Goal: Task Accomplishment & Management: Use online tool/utility

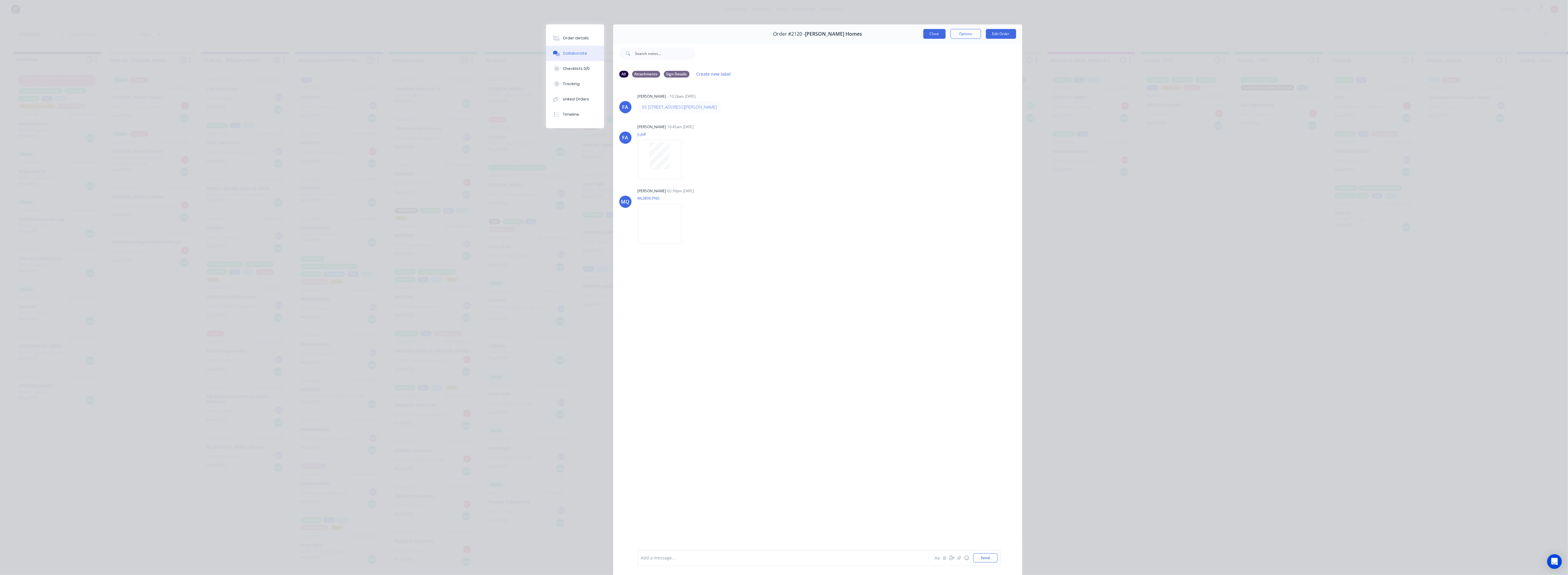
click at [934, 35] on button "Close" at bounding box center [934, 34] width 22 height 10
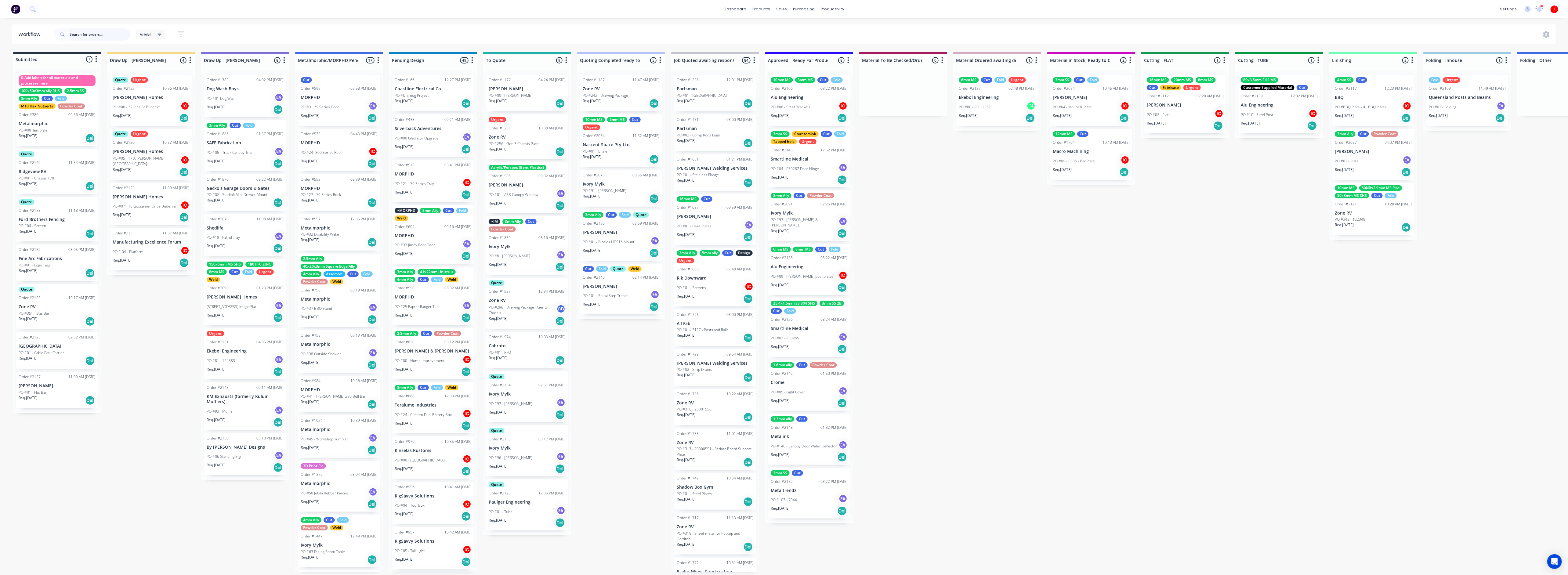
click at [109, 33] on input "text" at bounding box center [100, 34] width 61 height 12
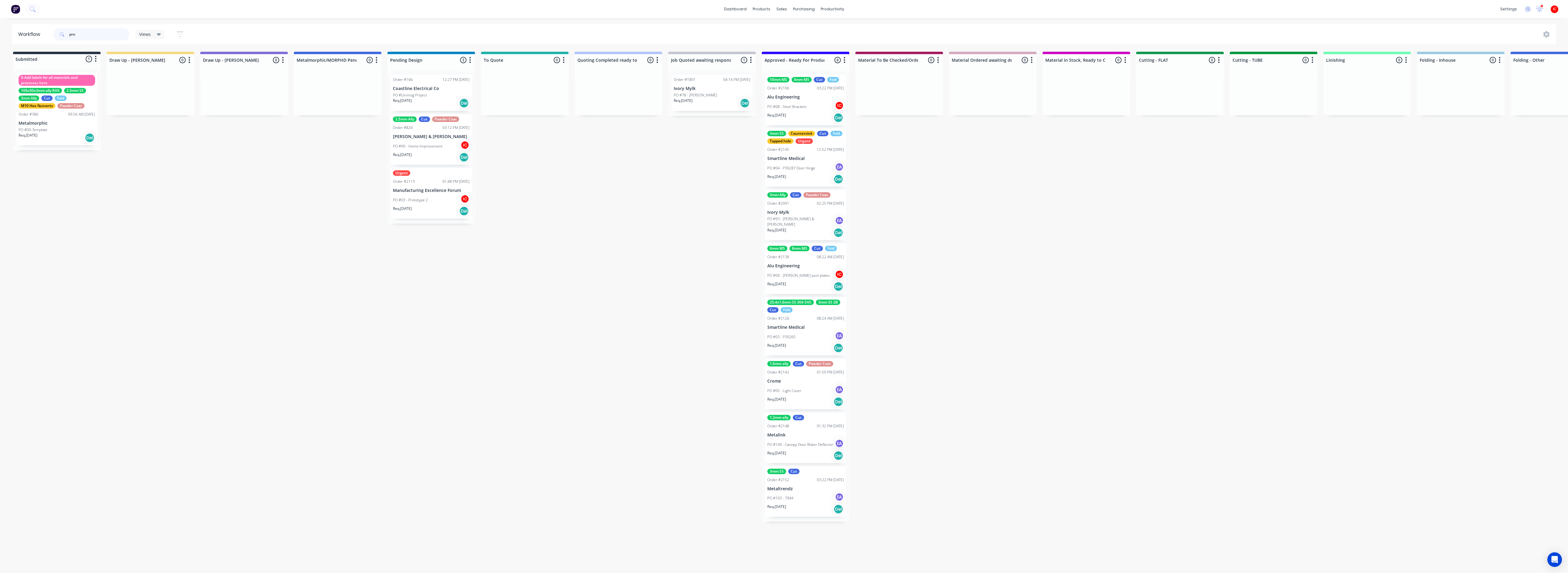
click at [90, 35] on input "pro" at bounding box center [99, 34] width 60 height 12
type input "pro seal"
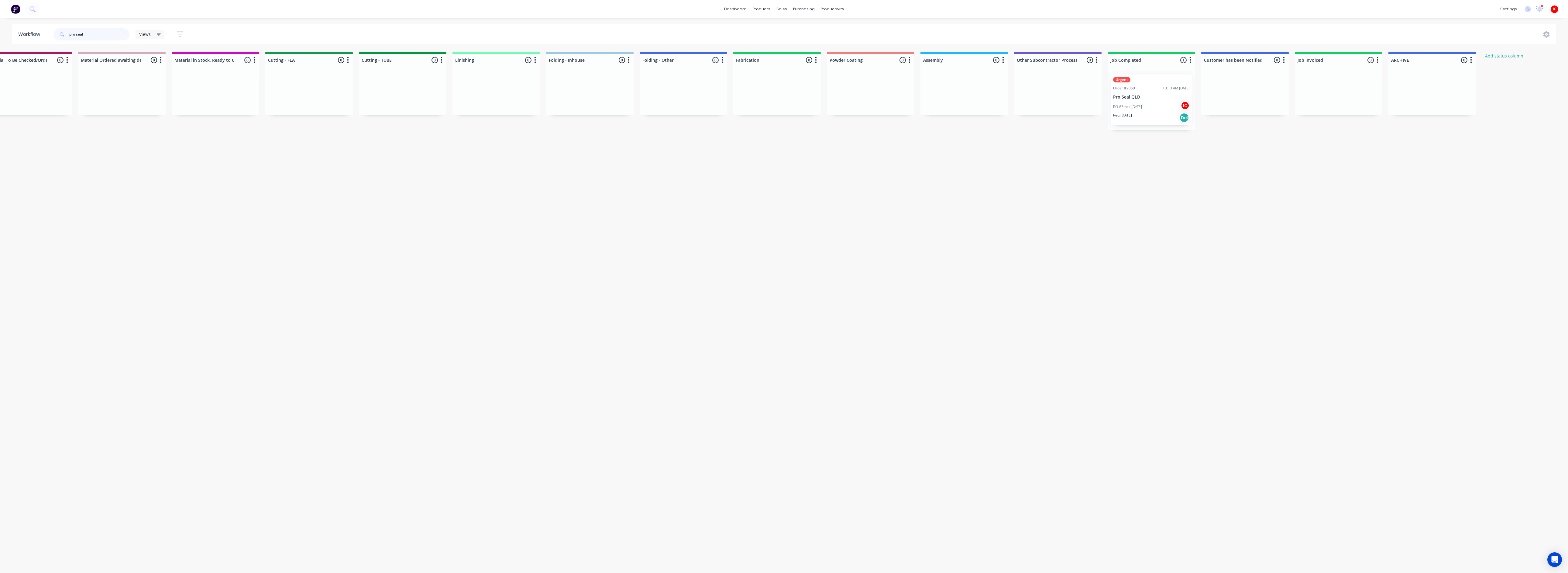
scroll to position [0, 872]
click at [1157, 104] on div "PO #Stock [DATE] IC" at bounding box center [1150, 107] width 77 height 12
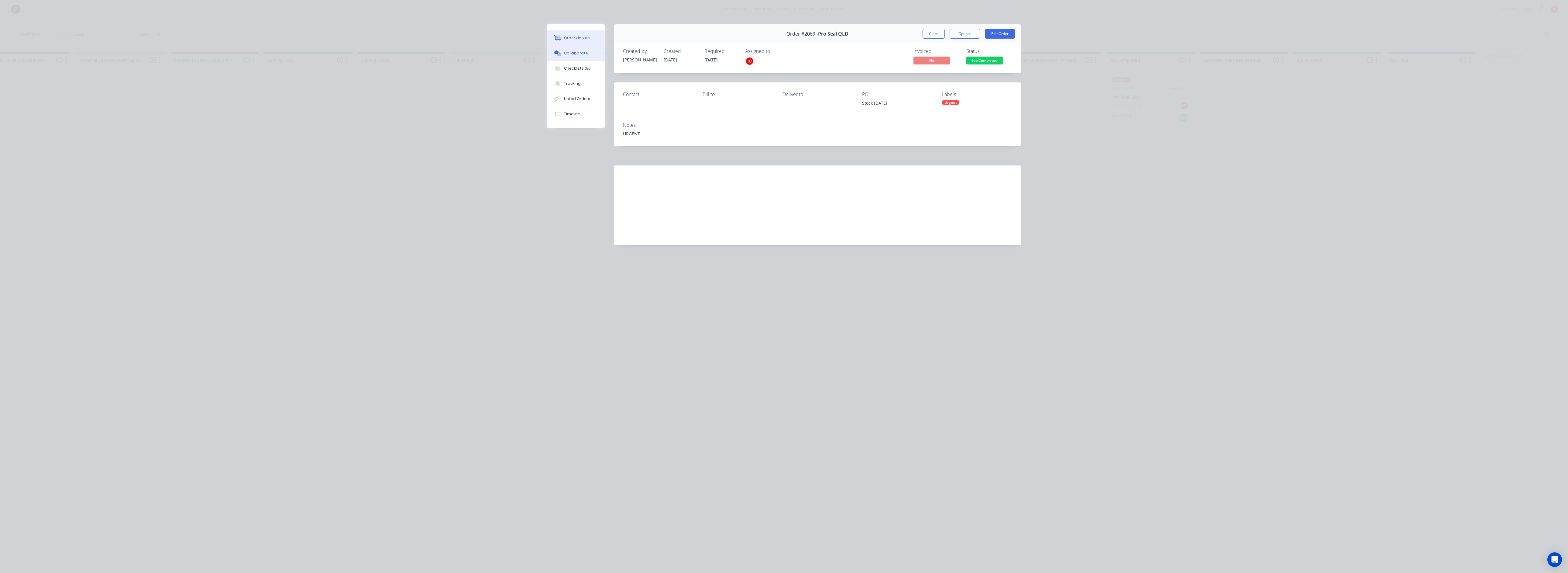
click at [588, 51] on button "Collaborate" at bounding box center [576, 53] width 58 height 15
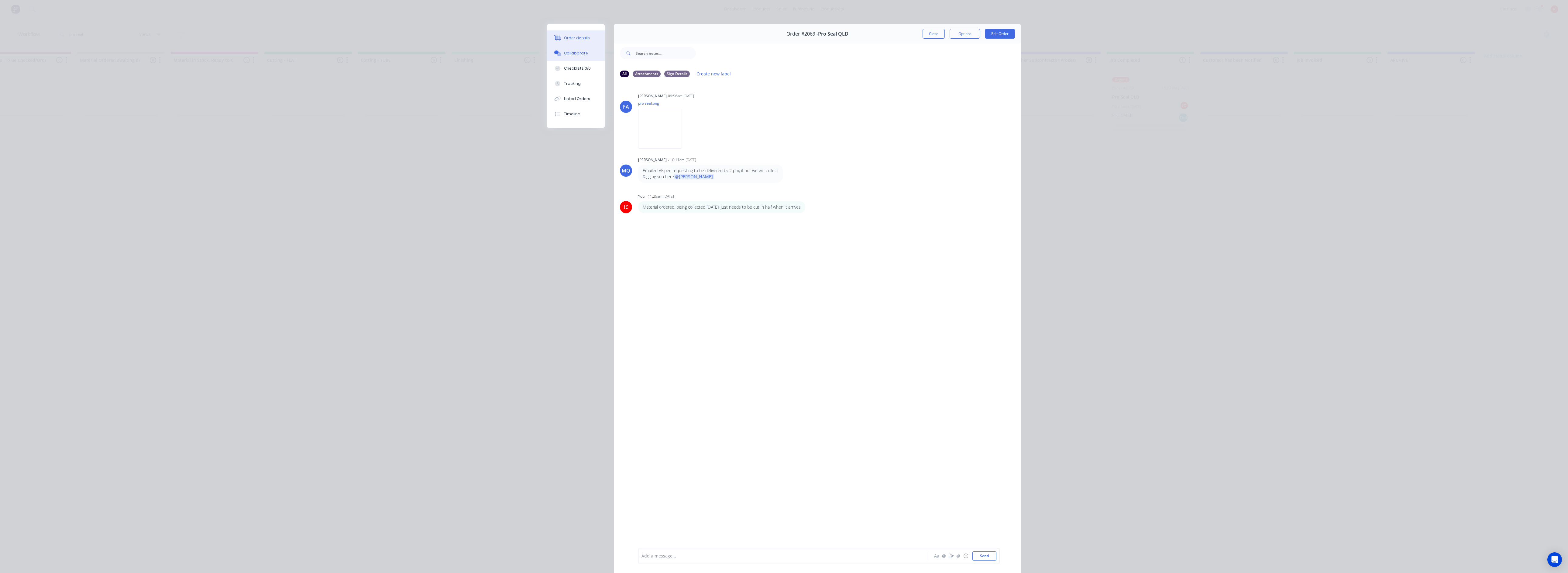
click at [586, 37] on button "Order details" at bounding box center [576, 38] width 58 height 15
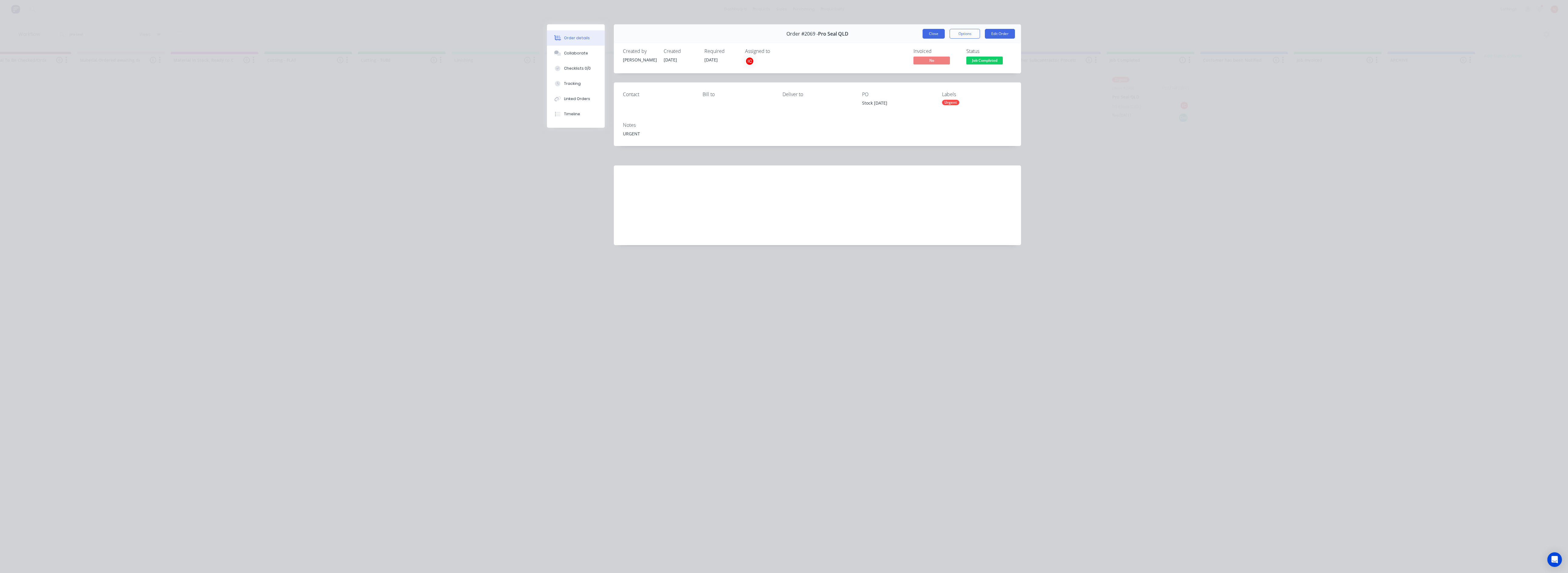
click at [928, 35] on button "Close" at bounding box center [934, 33] width 22 height 10
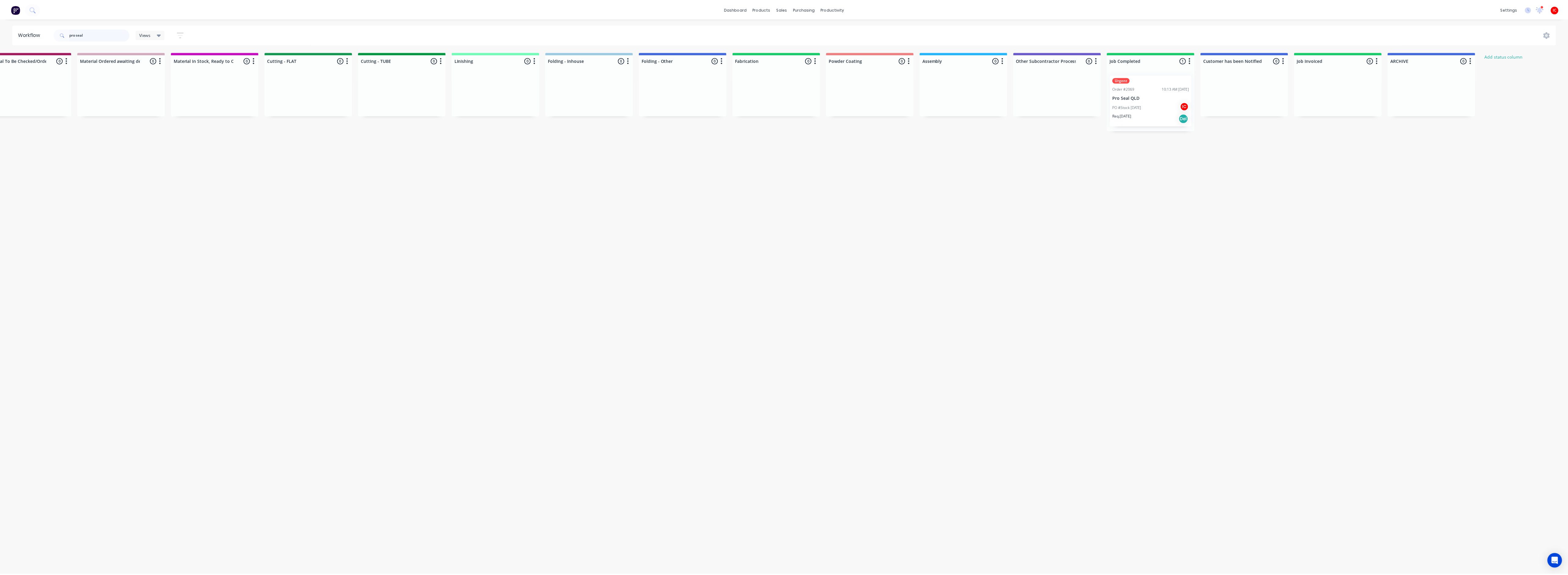
scroll to position [0, 0]
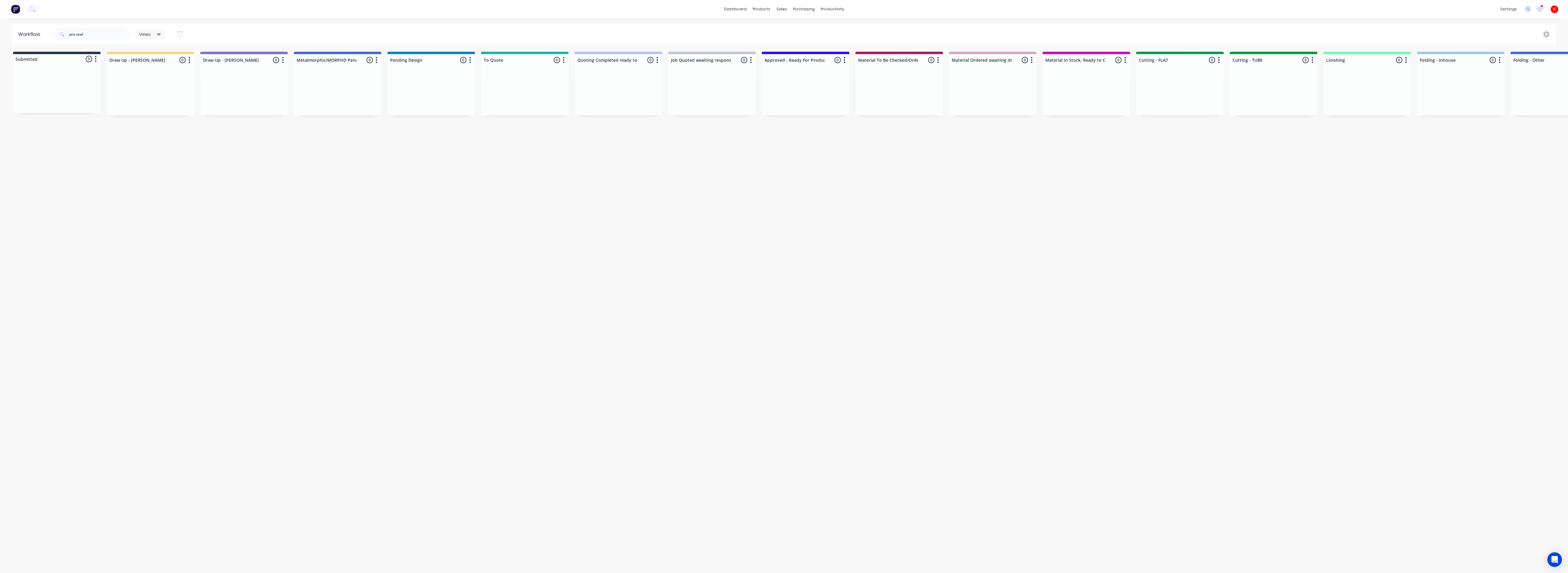
drag, startPoint x: 309, startPoint y: 365, endPoint x: 331, endPoint y: 313, distance: 56.5
click at [311, 365] on div "Workflow pro seal Views Save new view None (Default) edit [PERSON_NAME] edit [P…" at bounding box center [784, 292] width 1568 height 536
click at [113, 33] on input "pro seal" at bounding box center [99, 34] width 60 height 12
drag, startPoint x: 117, startPoint y: 35, endPoint x: 37, endPoint y: 35, distance: 80.0
click at [37, 35] on header "Workflow pro seal Views Save new view None (Default) edit [PERSON_NAME] edit [P…" at bounding box center [784, 34] width 1544 height 19
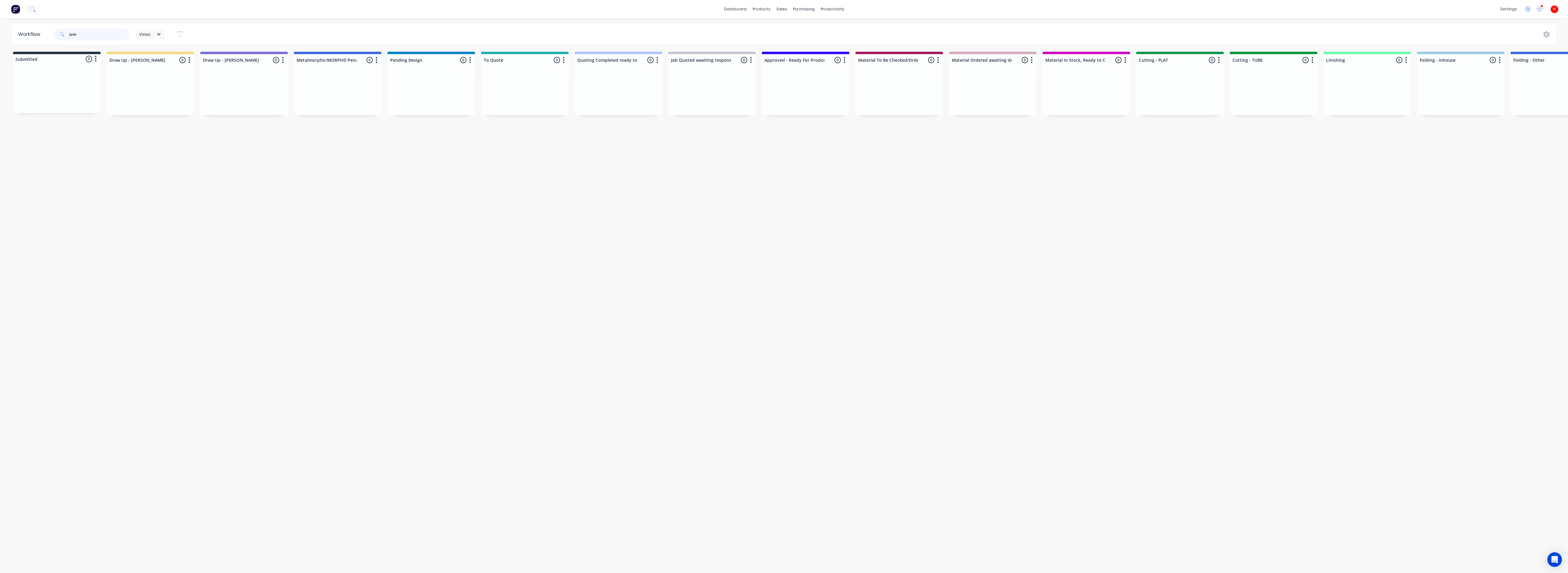
type input "jade"
drag, startPoint x: 104, startPoint y: 31, endPoint x: 11, endPoint y: 33, distance: 93.0
click at [11, 33] on div "Workflow jade Views Save new view None (Default) edit [PERSON_NAME] edit [PERSO…" at bounding box center [784, 34] width 1568 height 19
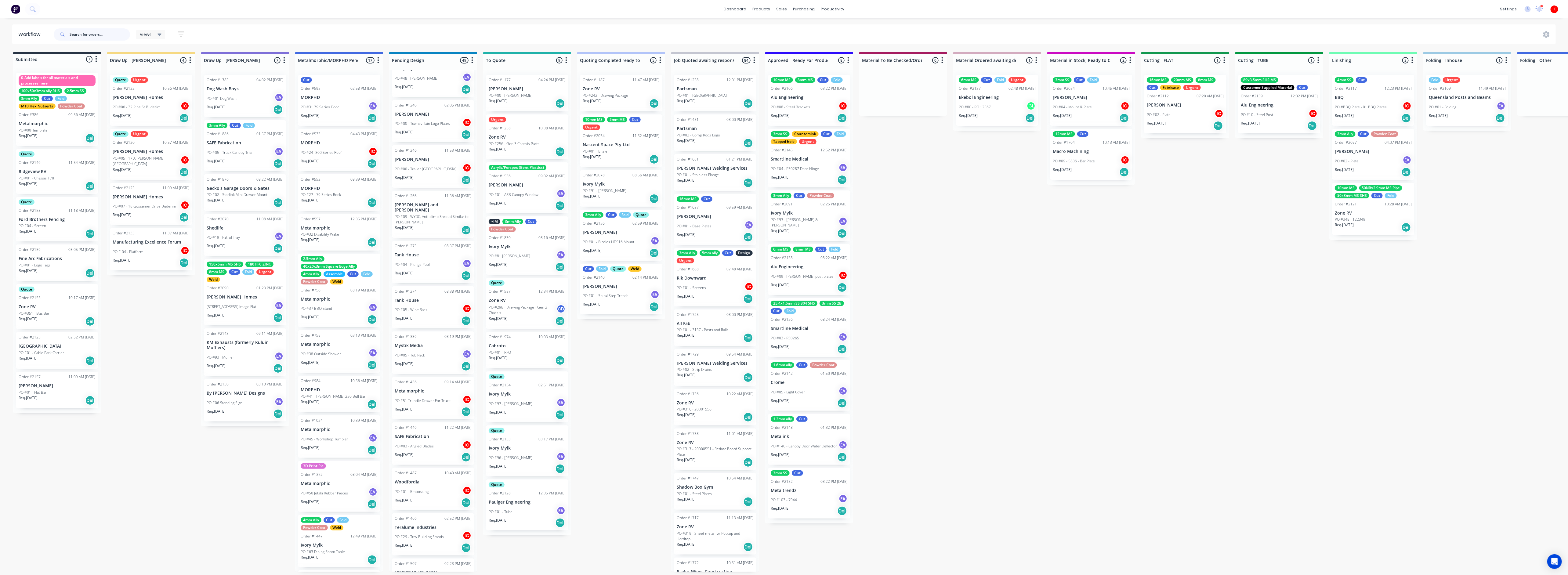
scroll to position [640, 0]
click at [155, 104] on p "PO #06 - 32 Pine St Buderim" at bounding box center [136, 107] width 48 height 5
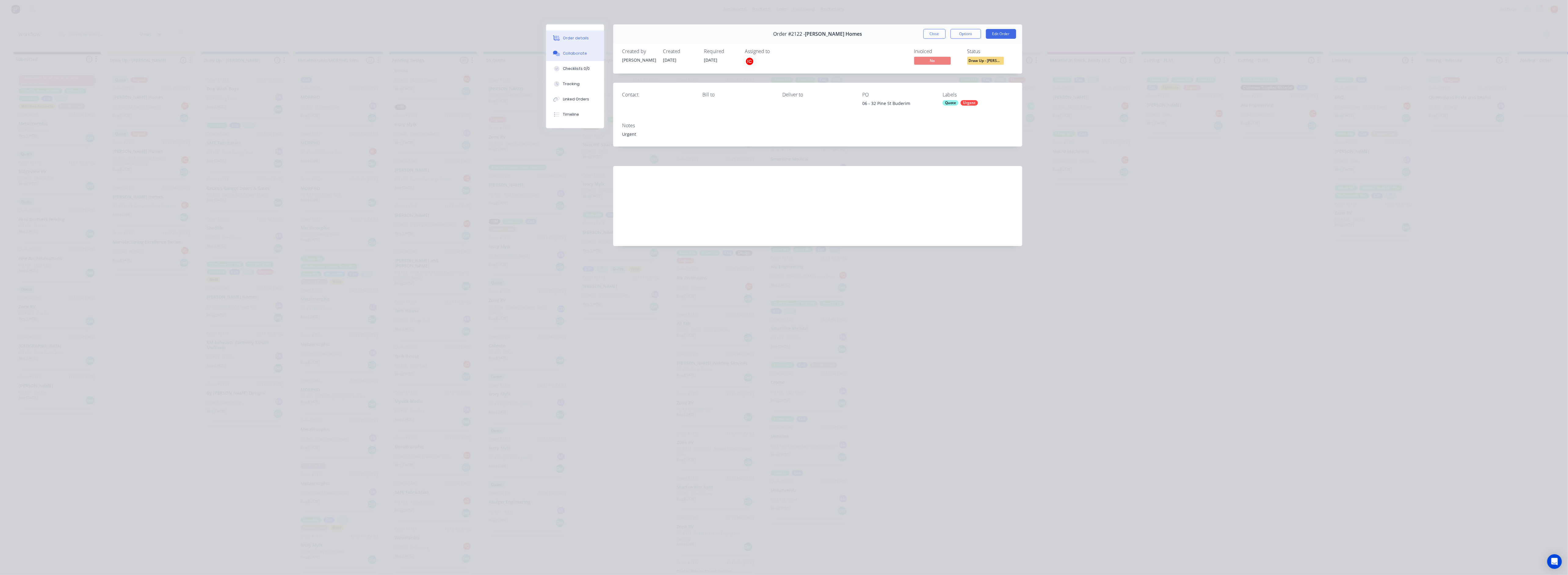
click at [590, 51] on button "Collaborate" at bounding box center [575, 53] width 58 height 15
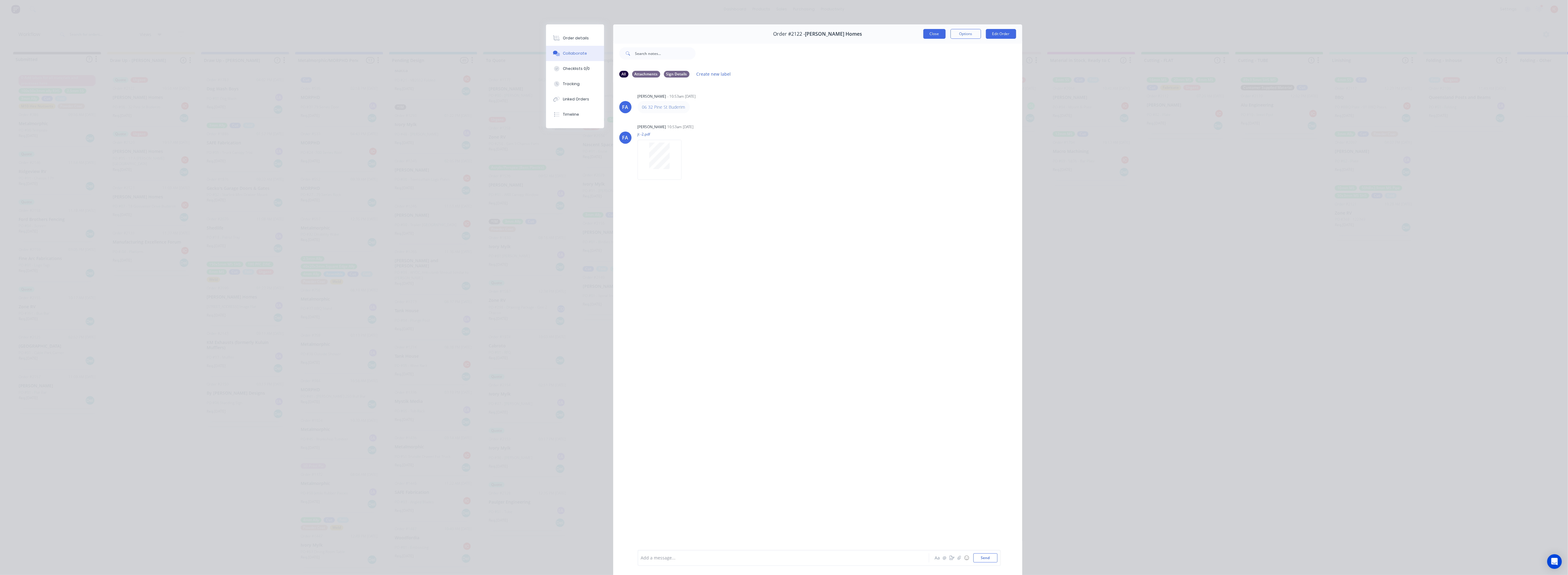
click at [932, 32] on button "Close" at bounding box center [934, 34] width 22 height 10
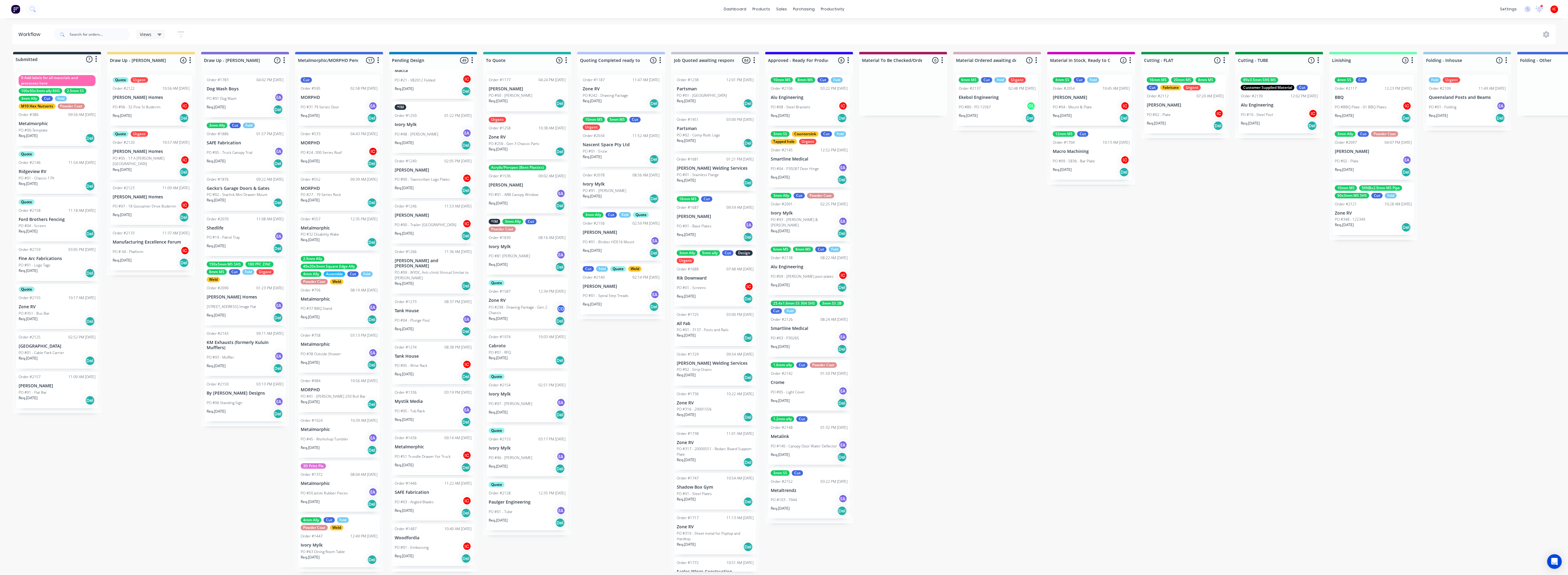
click at [154, 156] on p "PO #05 - 17 A [PERSON_NAME][GEOGRAPHIC_DATA]" at bounding box center [146, 161] width 68 height 11
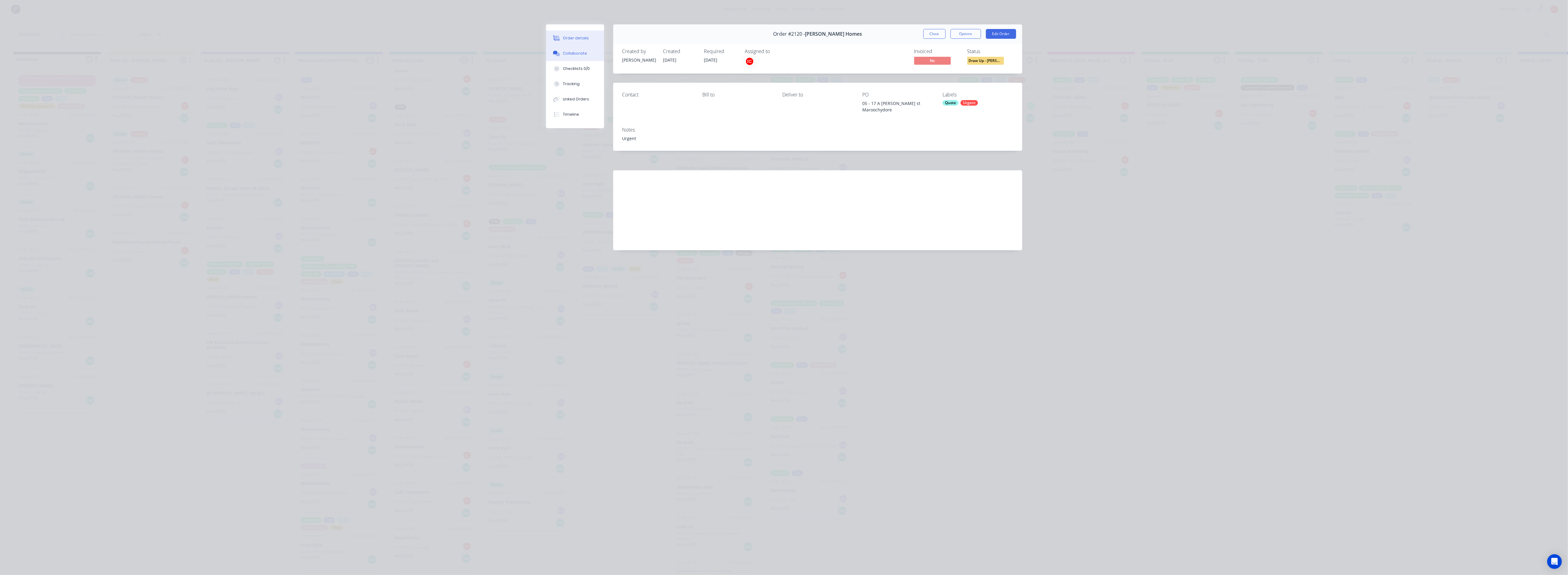
click at [572, 54] on div "Collaborate" at bounding box center [575, 53] width 24 height 5
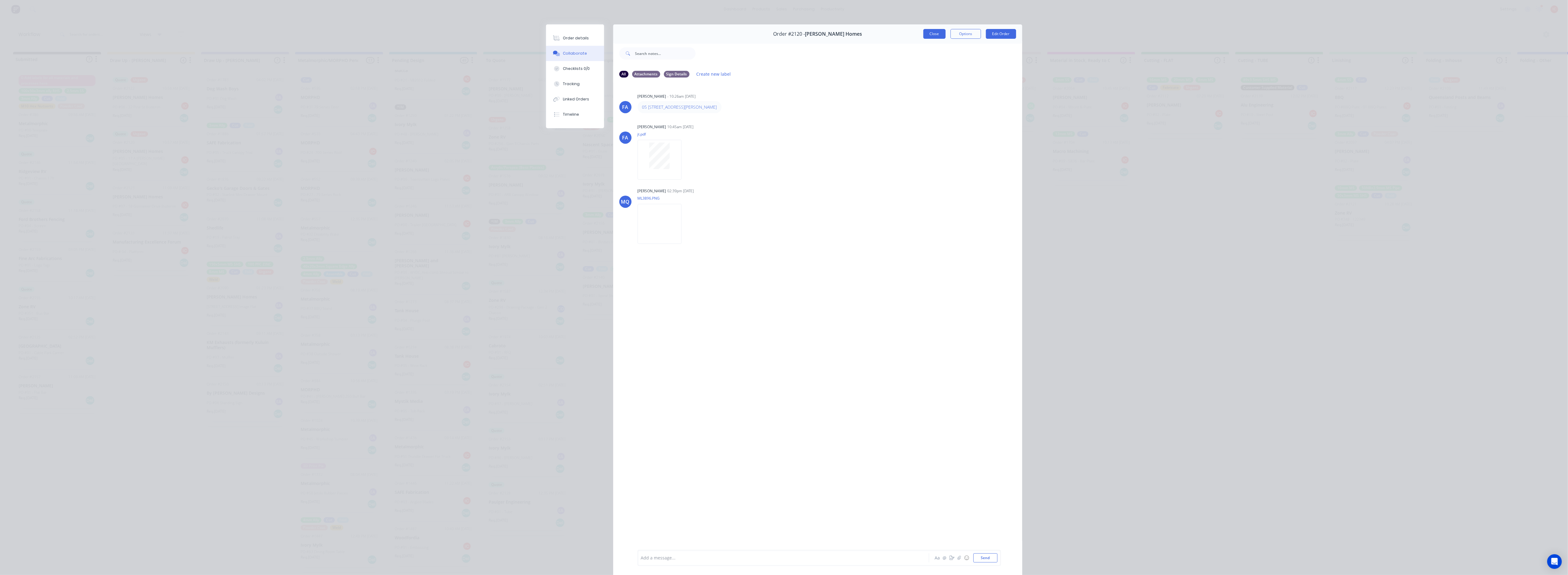
click at [930, 35] on button "Close" at bounding box center [934, 34] width 22 height 10
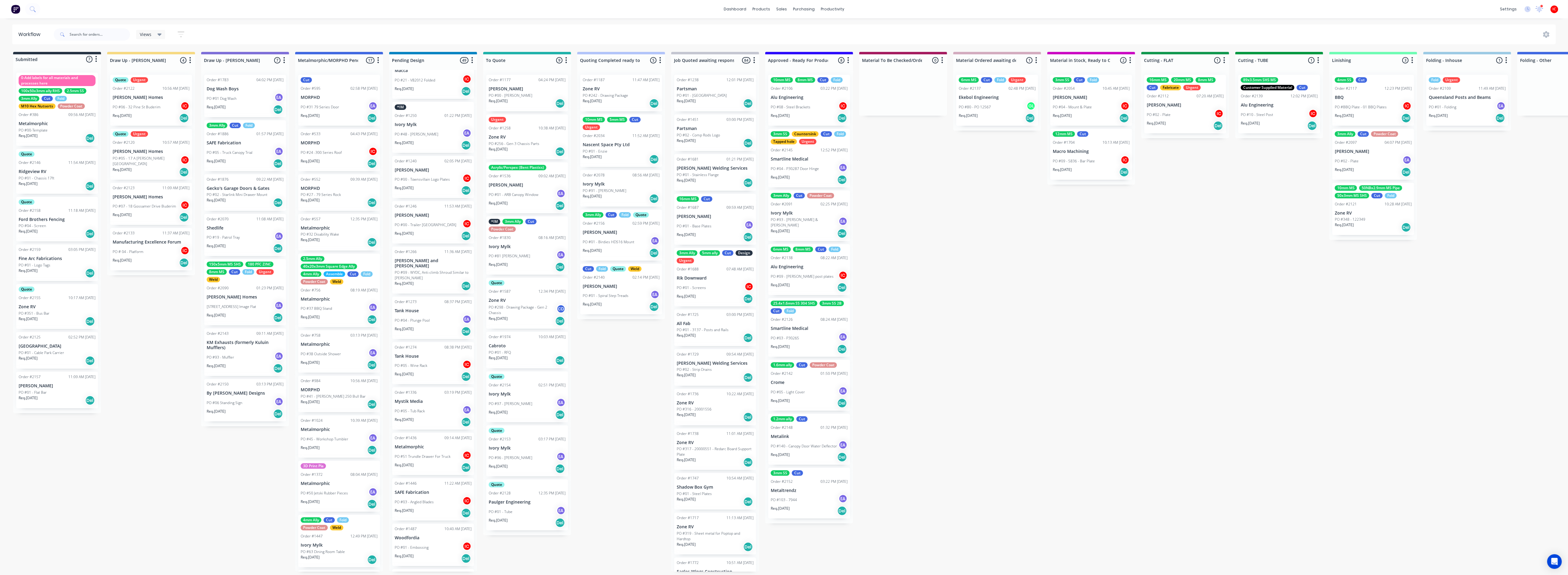
click at [163, 203] on p "PO #07 - 18 Gossamer Drive Buderim" at bounding box center [144, 206] width 64 height 5
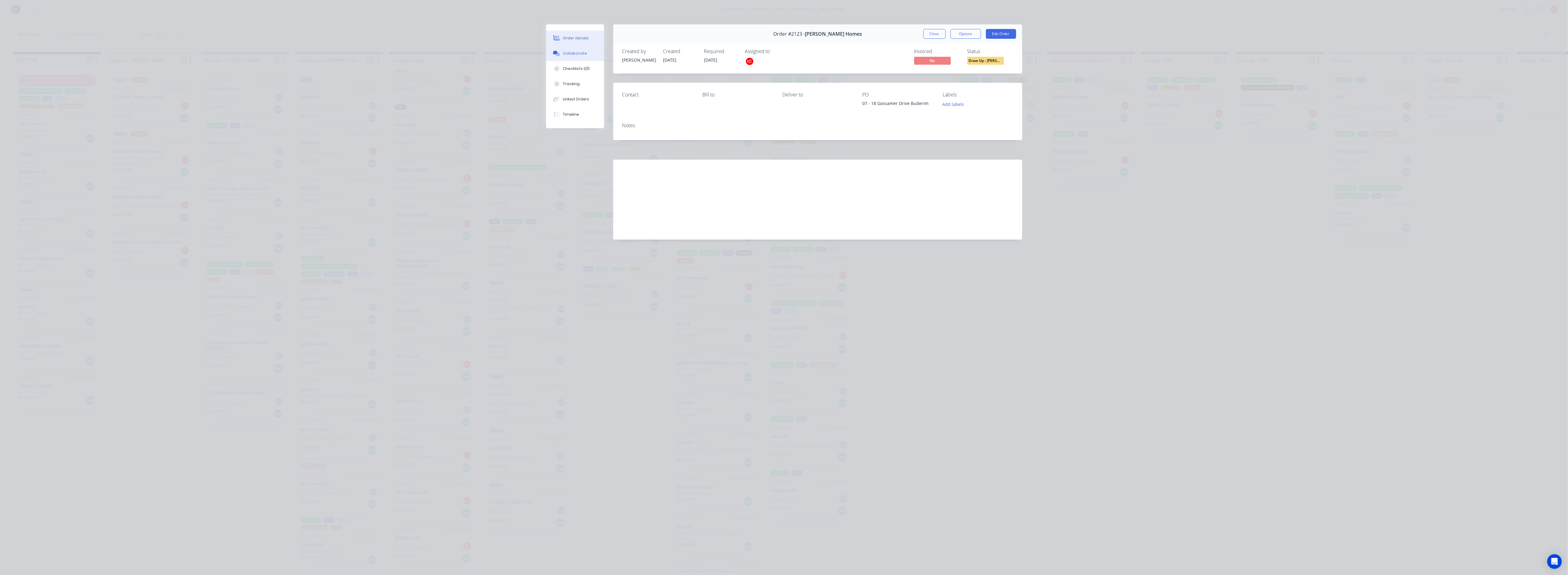
click at [586, 51] on button "Collaborate" at bounding box center [575, 53] width 58 height 15
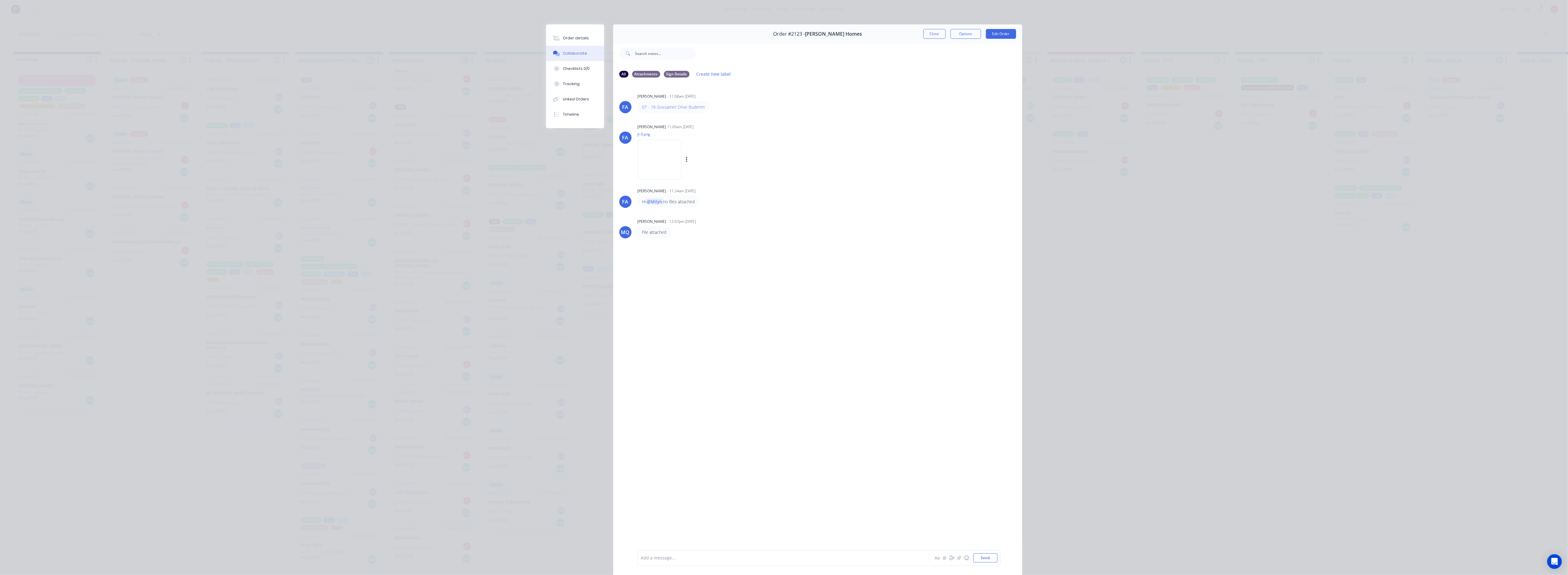
click at [671, 162] on img at bounding box center [660, 159] width 44 height 40
